Goal: Navigation & Orientation: Find specific page/section

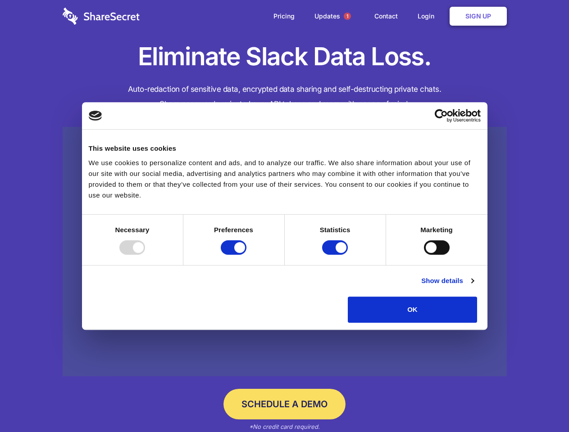
click at [145, 255] on div at bounding box center [132, 247] width 26 height 14
click at [246, 255] on input "Preferences" at bounding box center [234, 247] width 26 height 14
checkbox input "false"
click at [336, 255] on input "Statistics" at bounding box center [335, 247] width 26 height 14
checkbox input "false"
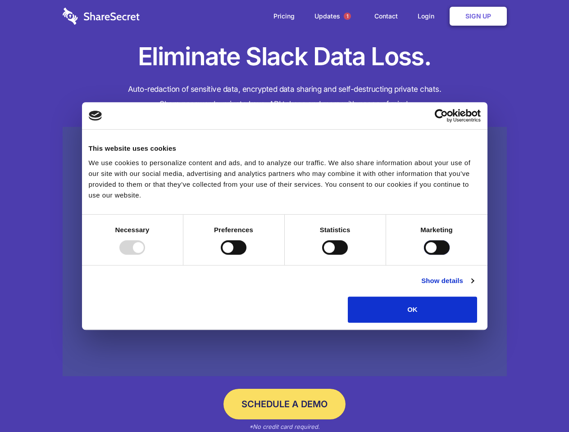
click at [424, 255] on input "Marketing" at bounding box center [437, 247] width 26 height 14
checkbox input "true"
click at [473, 286] on link "Show details" at bounding box center [447, 281] width 52 height 11
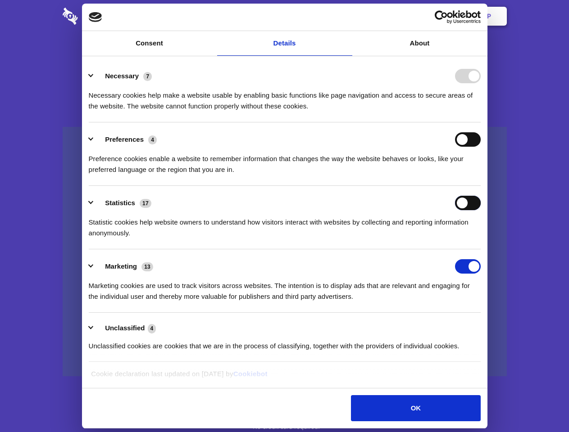
click at [481, 239] on div "Statistics 17 Statistic cookies help website owners to understand how visitors …" at bounding box center [285, 217] width 392 height 43
click at [347, 16] on span "1" at bounding box center [347, 16] width 7 height 7
